Goal: Use online tool/utility: Utilize a website feature to perform a specific function

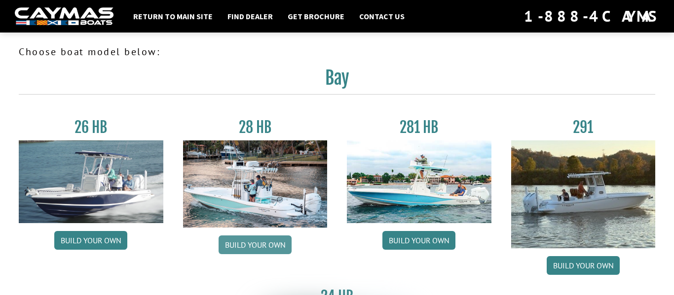
click at [239, 242] on link "Build your own" at bounding box center [255, 245] width 73 height 19
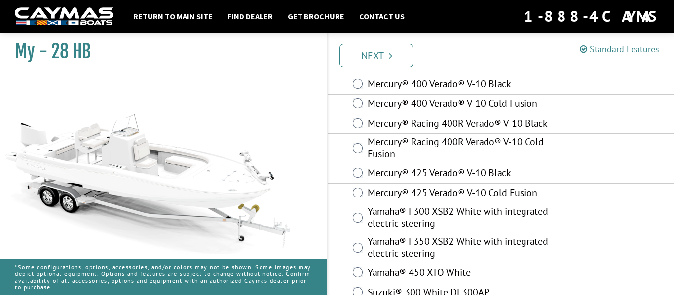
scroll to position [158, 0]
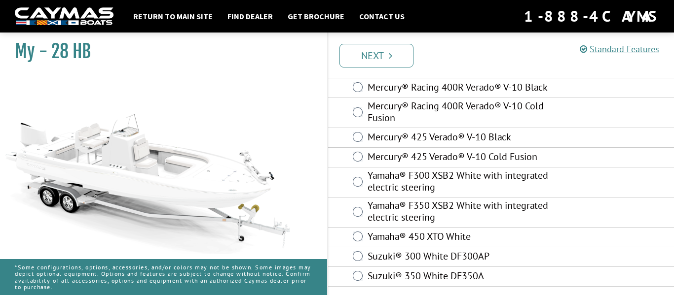
click at [435, 168] on div "Yamaha® F300 XSB2 White with integrated electric steering" at bounding box center [501, 183] width 346 height 30
click at [436, 157] on label "Mercury® 425 Verado® V-10 Cold Fusion" at bounding box center [459, 158] width 184 height 14
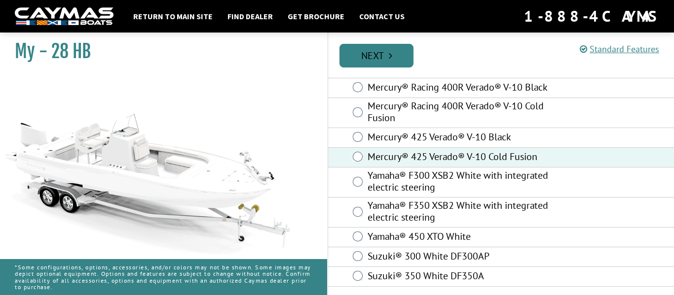
click at [392, 55] on link "Next" at bounding box center [376, 56] width 74 height 24
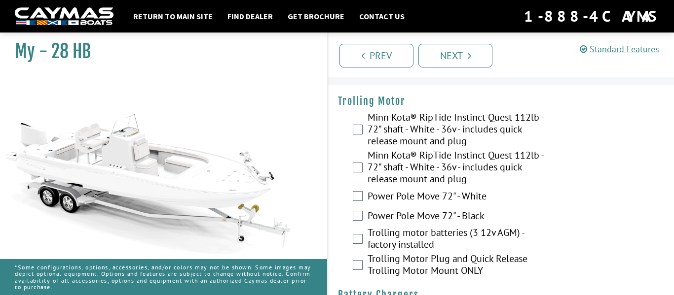
scroll to position [0, 0]
